Goal: Task Accomplishment & Management: Manage account settings

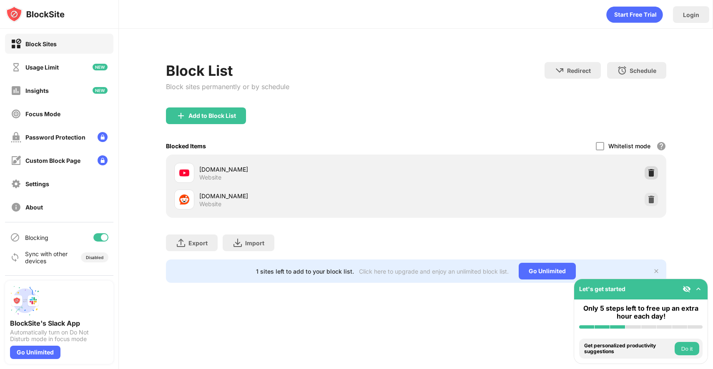
click at [648, 170] on img at bounding box center [651, 173] width 8 height 8
click at [651, 169] on img at bounding box center [651, 173] width 8 height 8
click at [648, 195] on div at bounding box center [650, 199] width 13 height 13
